Goal: Navigation & Orientation: Find specific page/section

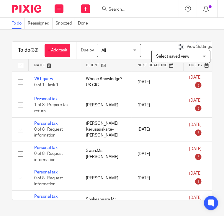
click at [118, 10] on input "Search" at bounding box center [134, 9] width 53 height 5
type input "t"
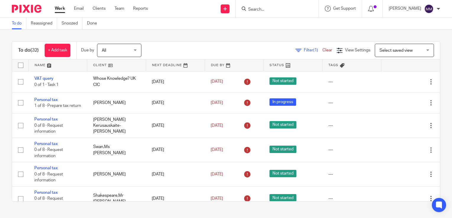
click at [95, 66] on link at bounding box center [116, 65] width 59 height 12
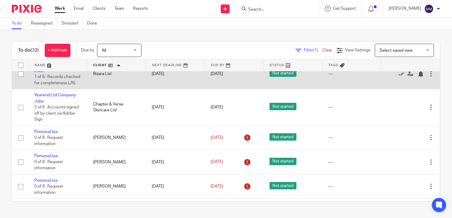
scroll to position [75, 0]
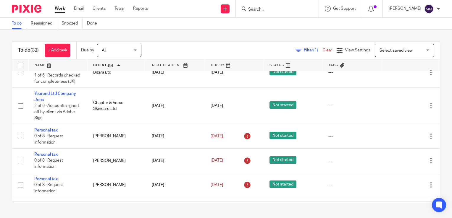
click at [71, 62] on link at bounding box center [58, 65] width 59 height 12
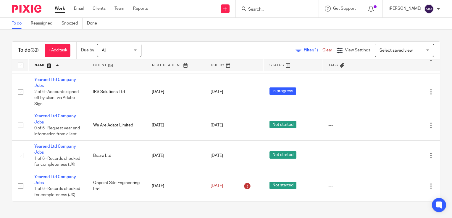
scroll to position [800, 0]
